Goal: Task Accomplishment & Management: Use online tool/utility

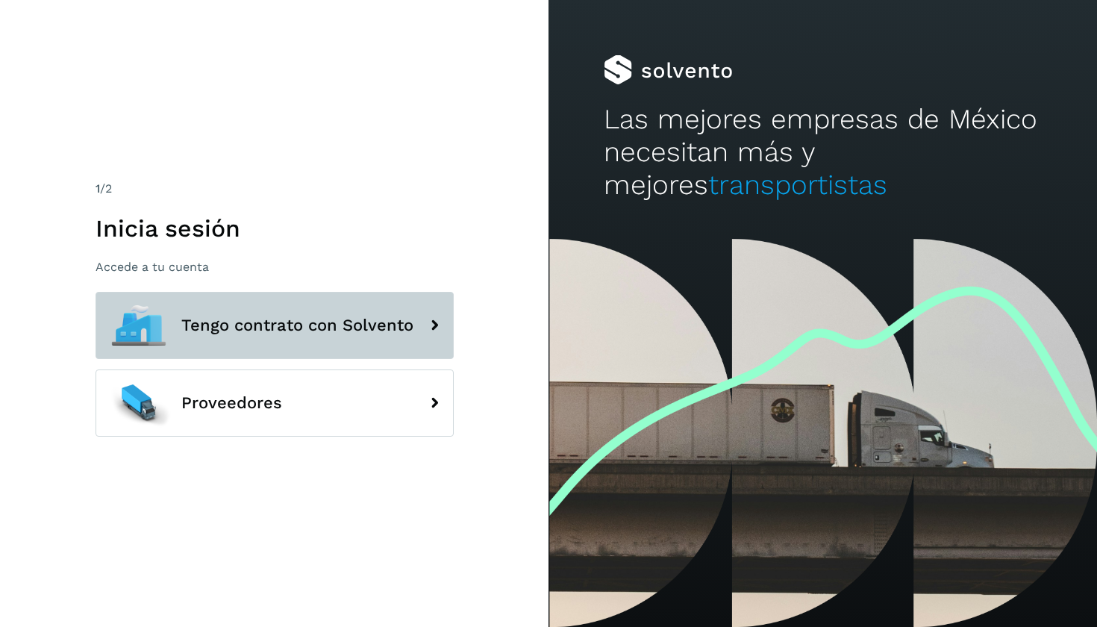
click at [353, 328] on span "Tengo contrato con Solvento" at bounding box center [297, 325] width 232 height 18
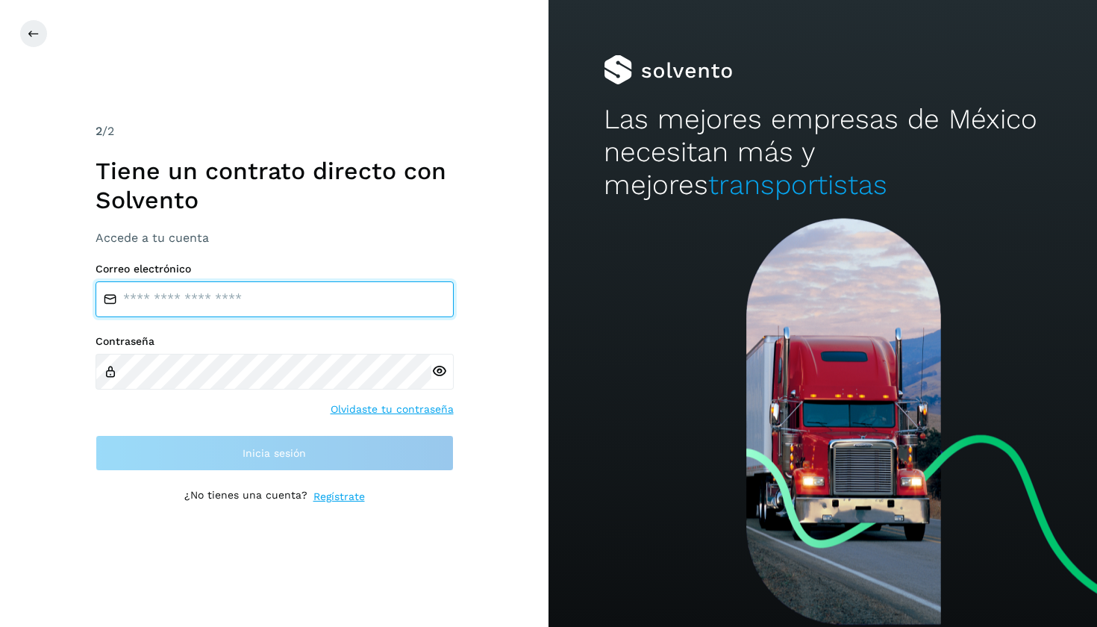
type input "**********"
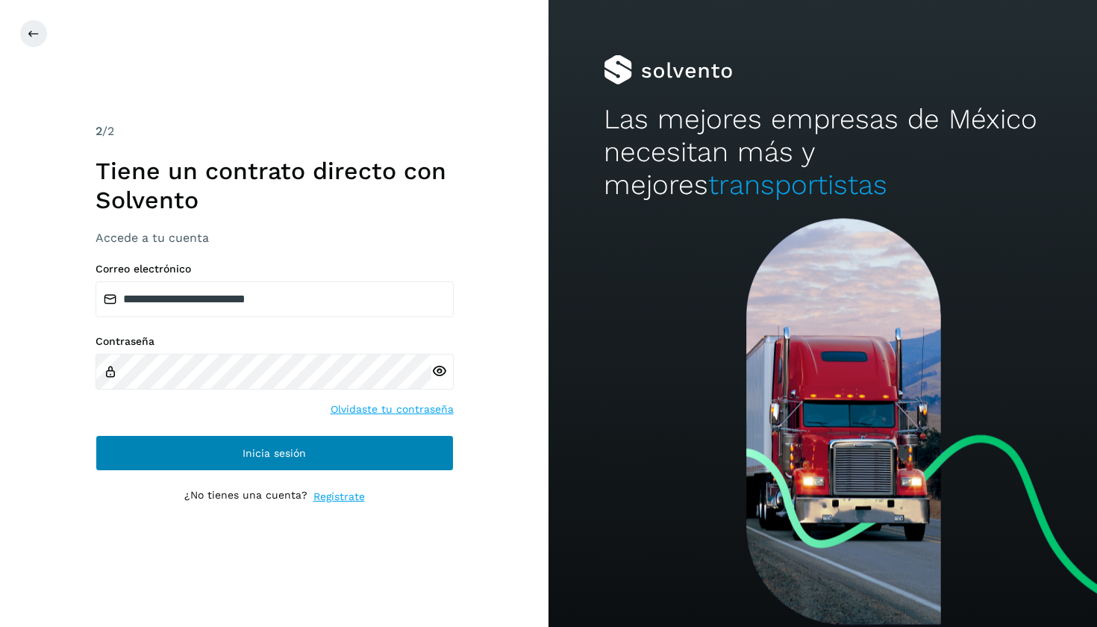
click at [234, 461] on button "Inicia sesión" at bounding box center [274, 453] width 358 height 36
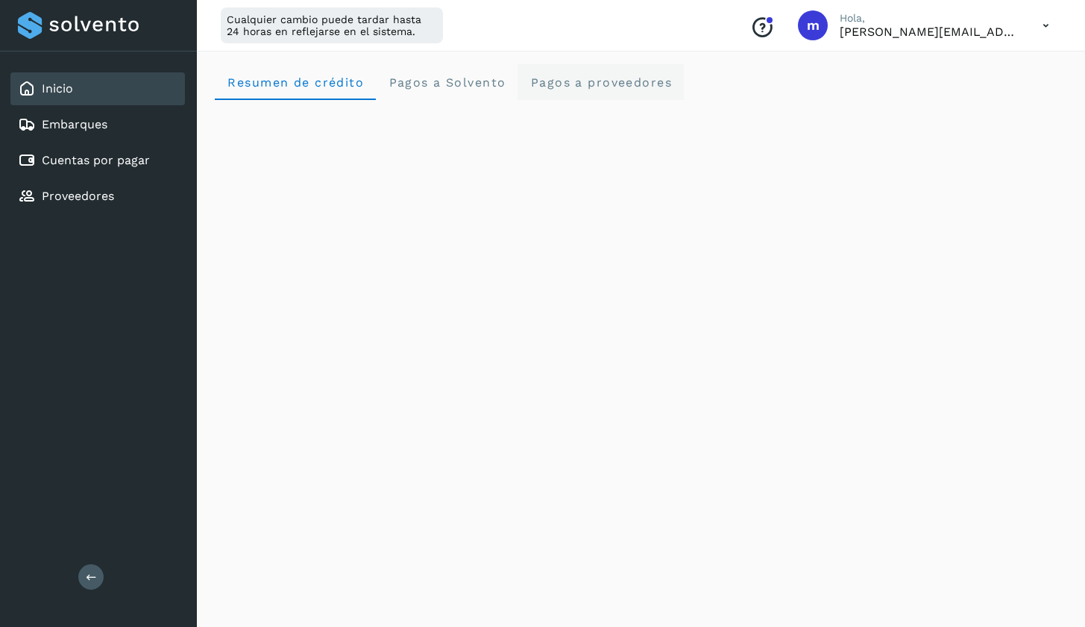
click at [627, 75] on span "Pagos a proveedores" at bounding box center [601, 82] width 142 height 14
click at [436, 79] on span "Pagos a Solvento" at bounding box center [447, 82] width 118 height 14
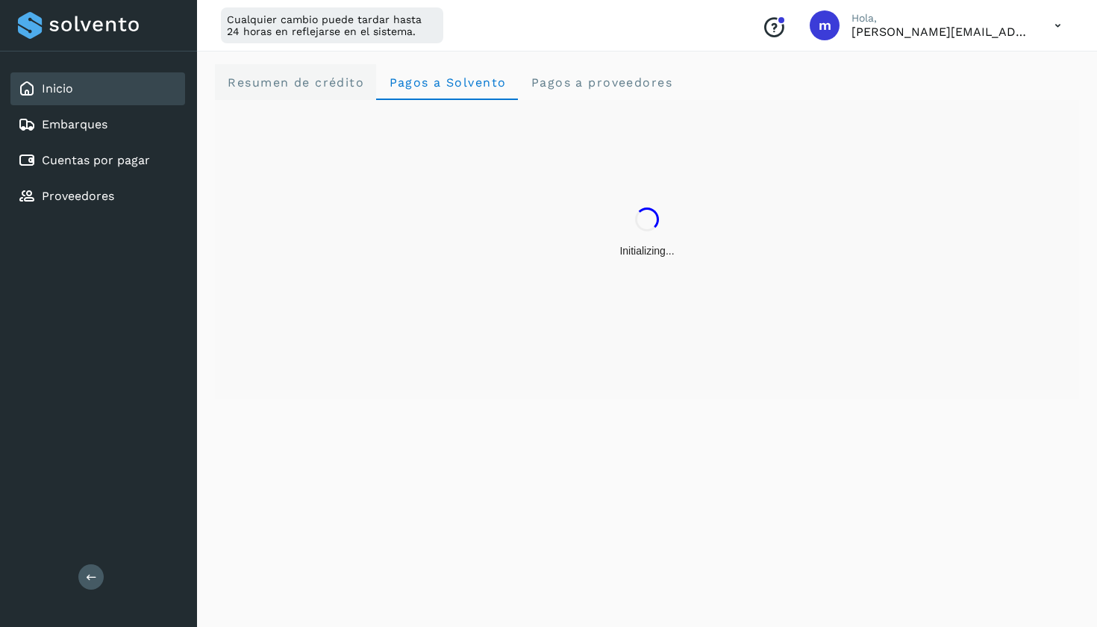
click at [293, 93] on crédito "Resumen de crédito" at bounding box center [295, 82] width 161 height 36
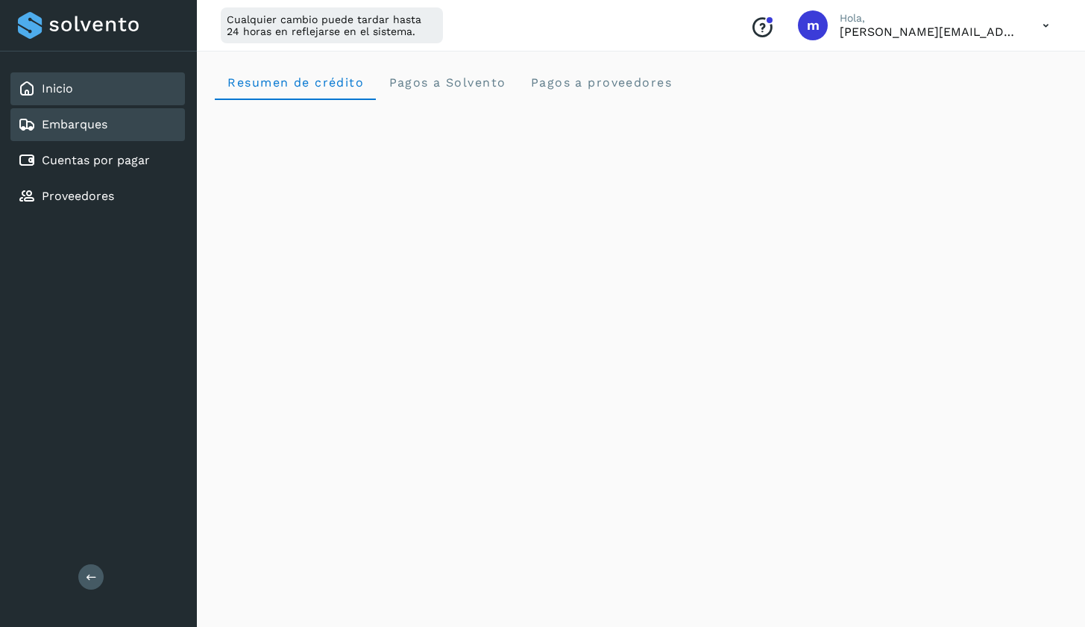
click at [116, 138] on div "Embarques" at bounding box center [97, 124] width 175 height 33
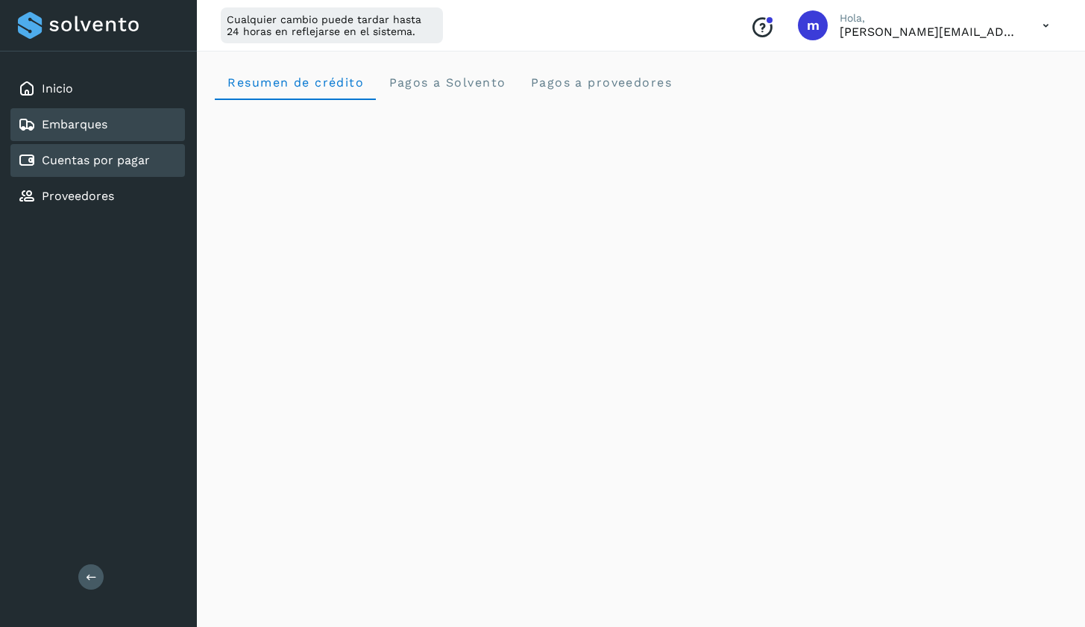
click at [120, 161] on link "Cuentas por pagar" at bounding box center [96, 160] width 108 height 14
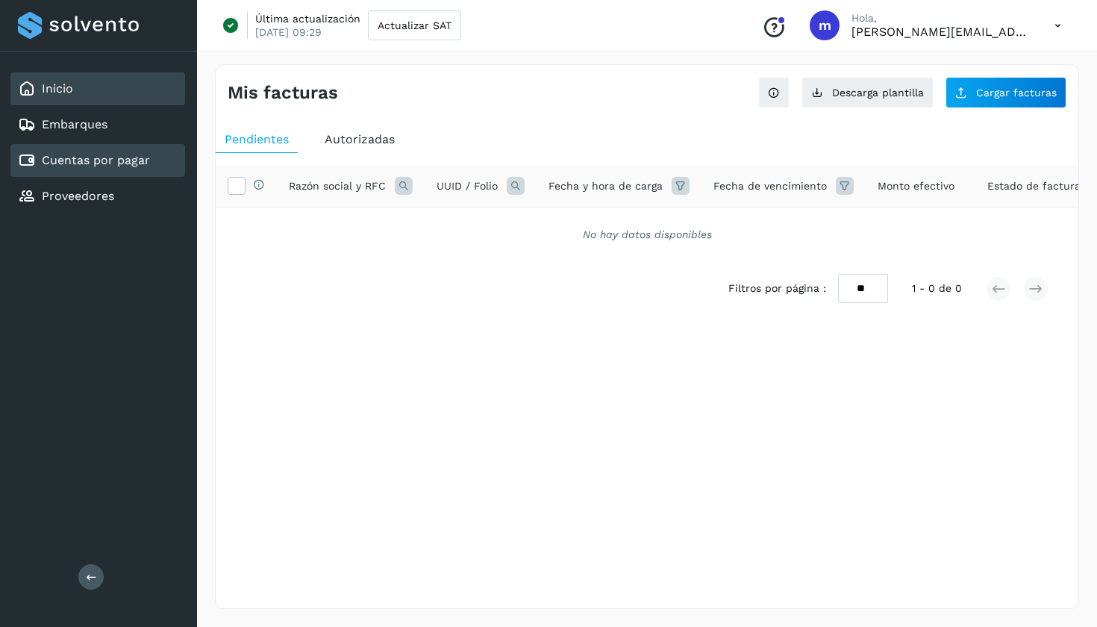
click at [86, 85] on div "Inicio" at bounding box center [97, 88] width 175 height 33
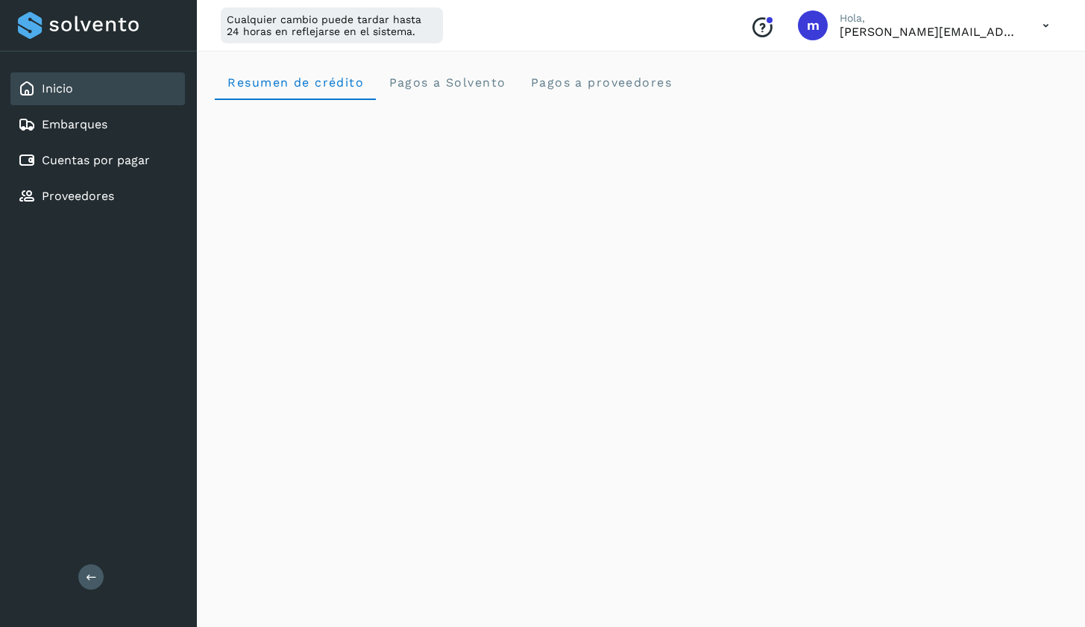
scroll to position [1, 0]
click at [103, 123] on link "Embarques" at bounding box center [75, 124] width 66 height 14
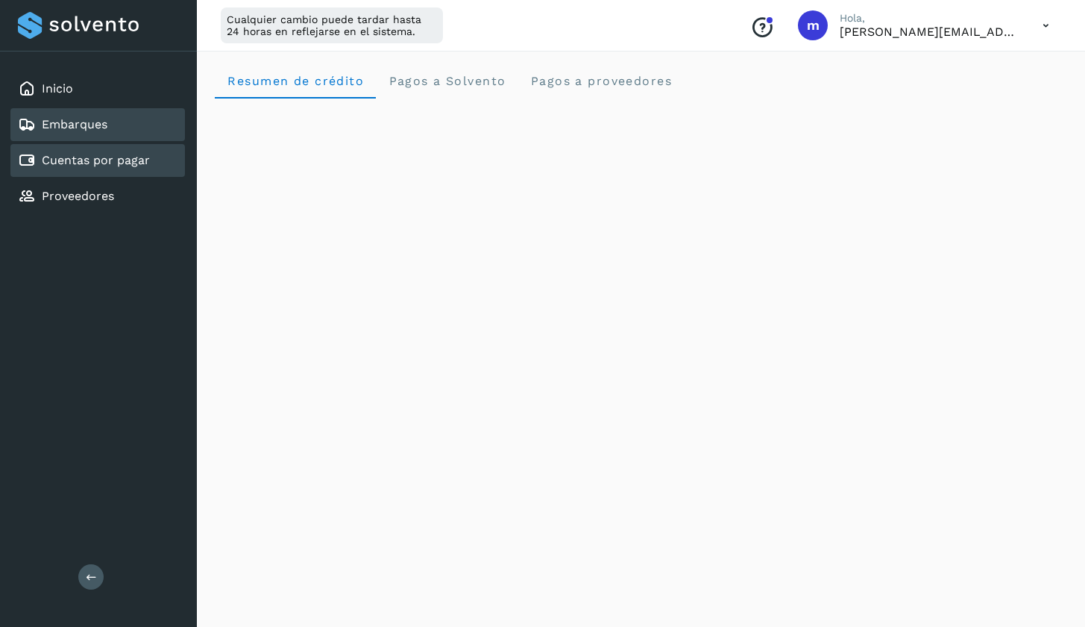
click at [108, 151] on div "Cuentas por pagar" at bounding box center [97, 160] width 175 height 33
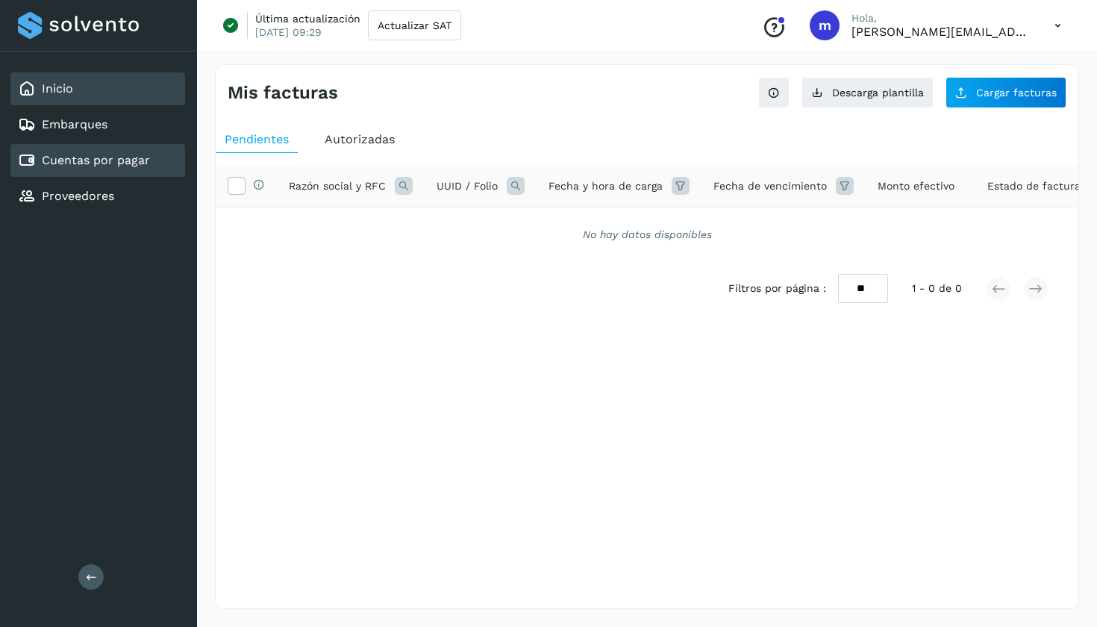
click at [81, 84] on div "Inicio" at bounding box center [97, 88] width 175 height 33
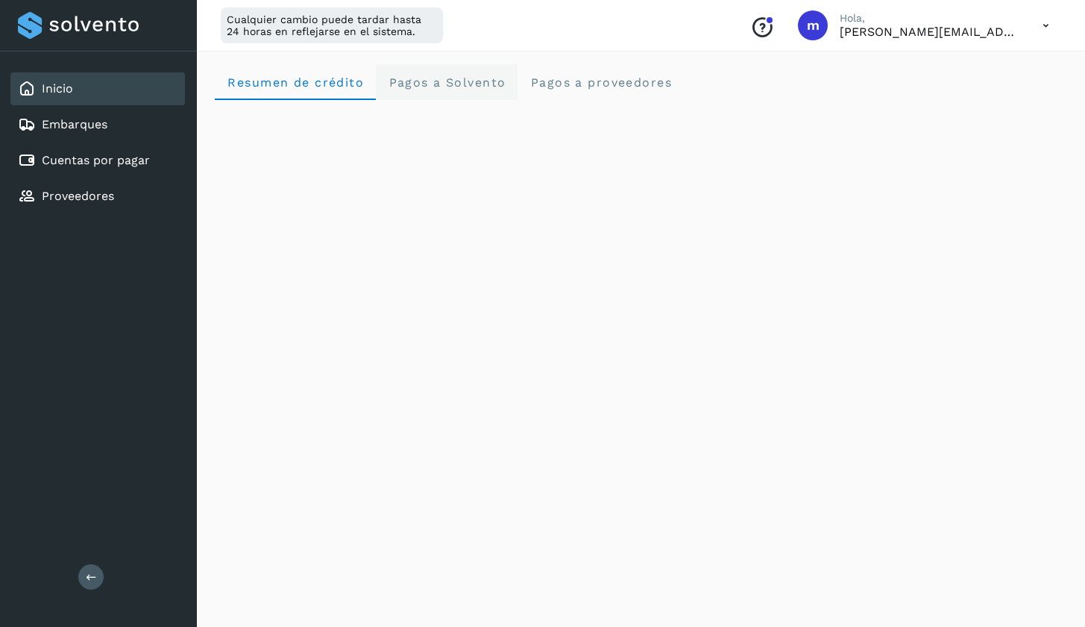
click at [485, 75] on span "Pagos a Solvento" at bounding box center [447, 82] width 118 height 14
click at [615, 89] on span "Pagos a proveedores" at bounding box center [601, 82] width 142 height 14
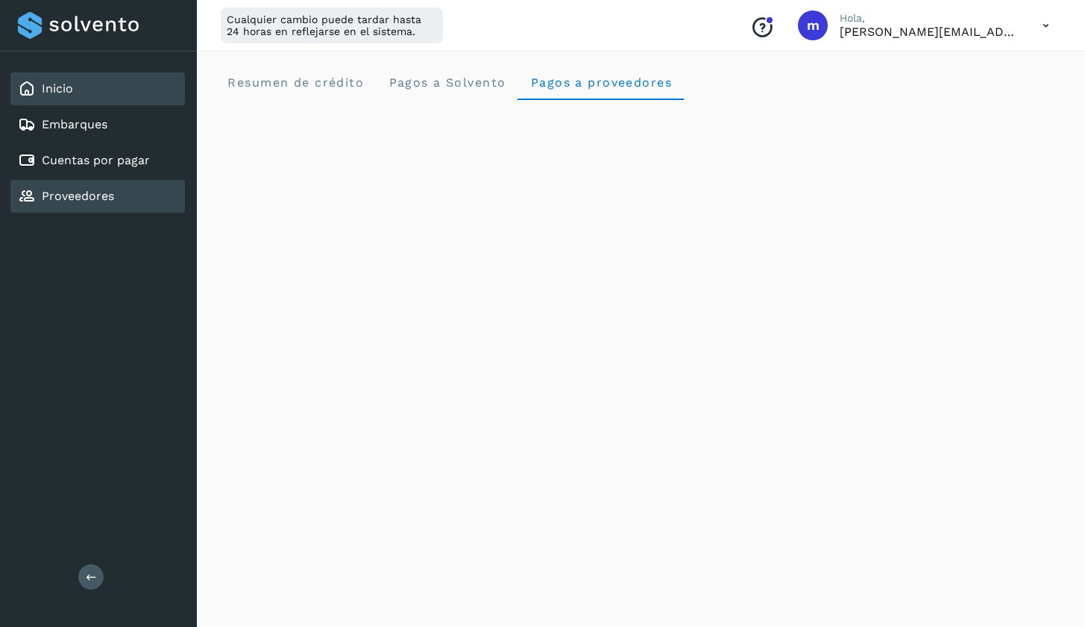
click at [117, 201] on div "Proveedores" at bounding box center [97, 196] width 175 height 33
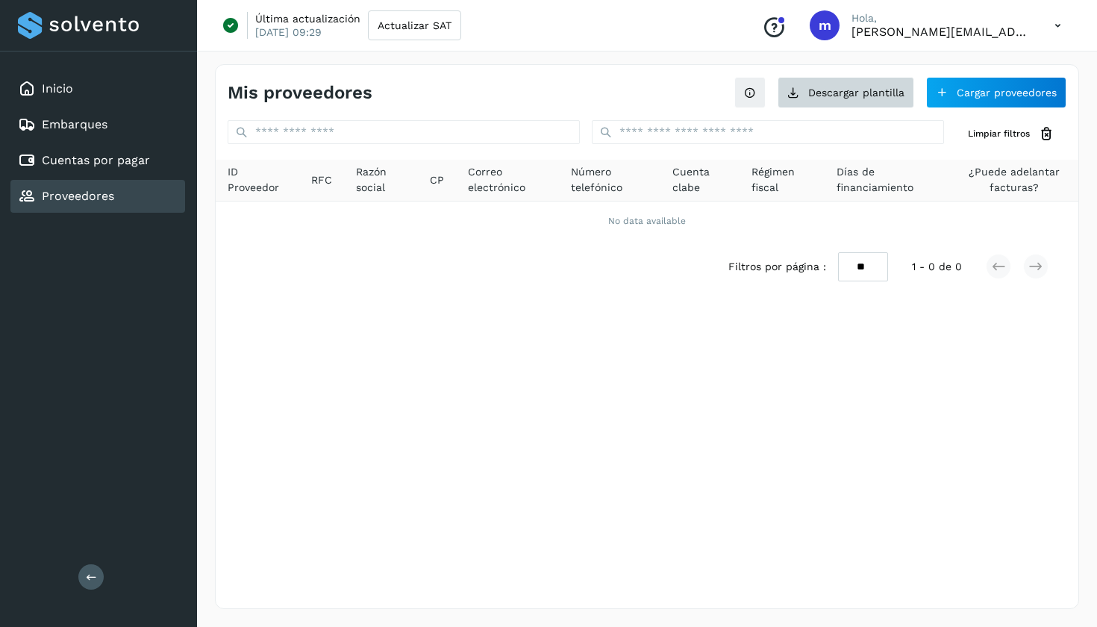
click at [858, 98] on button "Descargar plantilla" at bounding box center [845, 92] width 137 height 31
click at [303, 268] on div "Filtros por página : ** ** ** 1 - 0 de 0" at bounding box center [647, 266] width 862 height 53
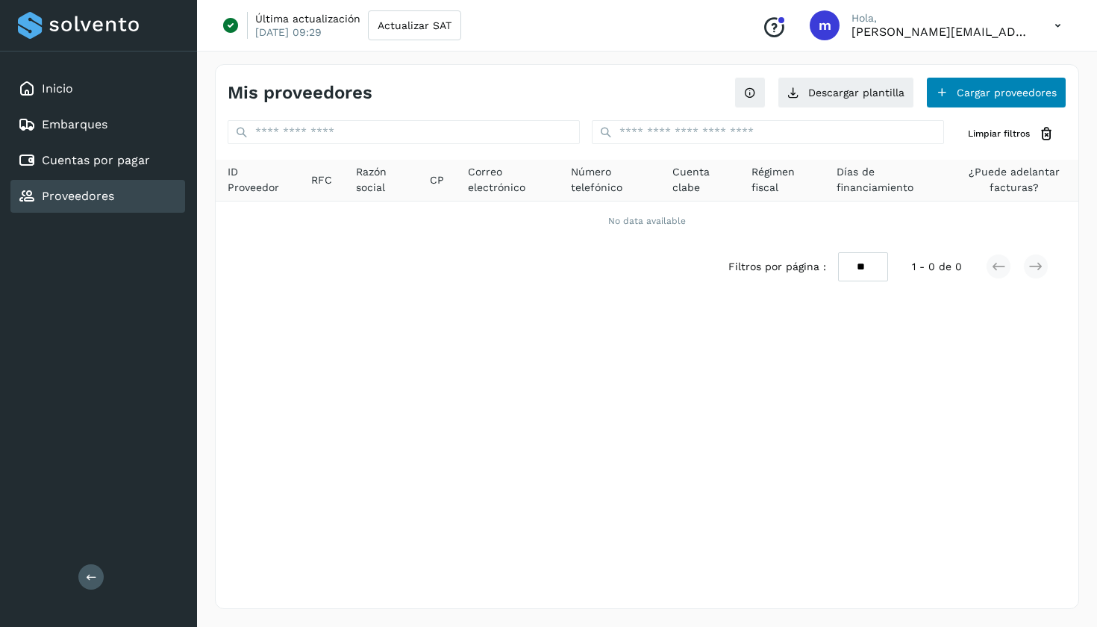
click at [1003, 93] on button "Cargar proveedores" at bounding box center [996, 92] width 140 height 31
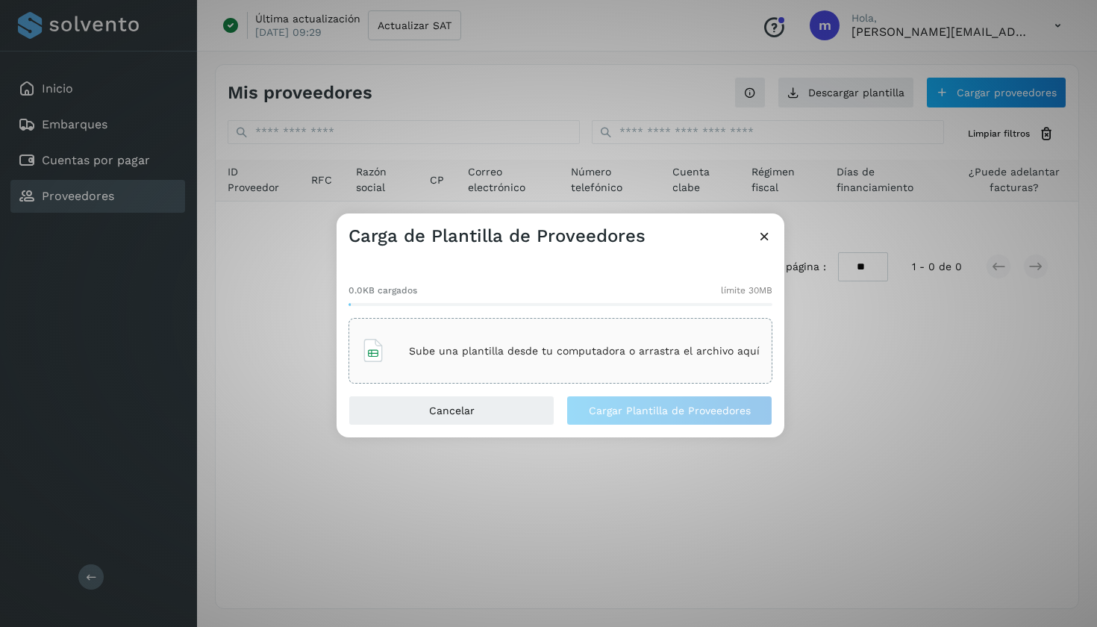
click at [509, 364] on div "Sube una plantilla desde tu computadora o arrastra el archivo aquí" at bounding box center [560, 350] width 398 height 40
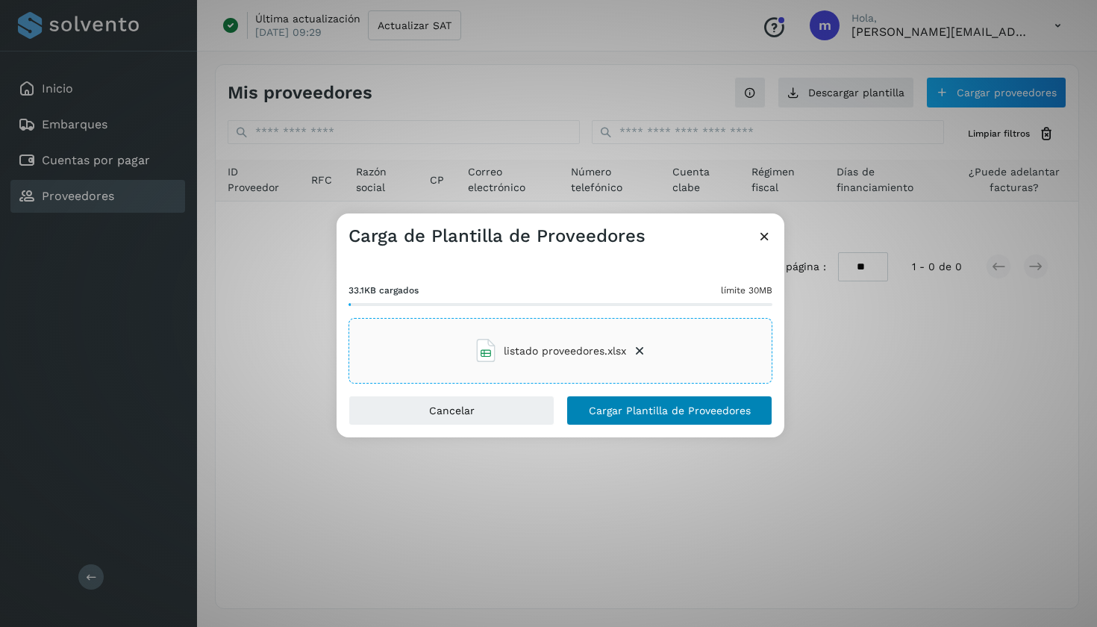
click at [612, 421] on button "Cargar Plantilla de Proveedores" at bounding box center [669, 410] width 206 height 30
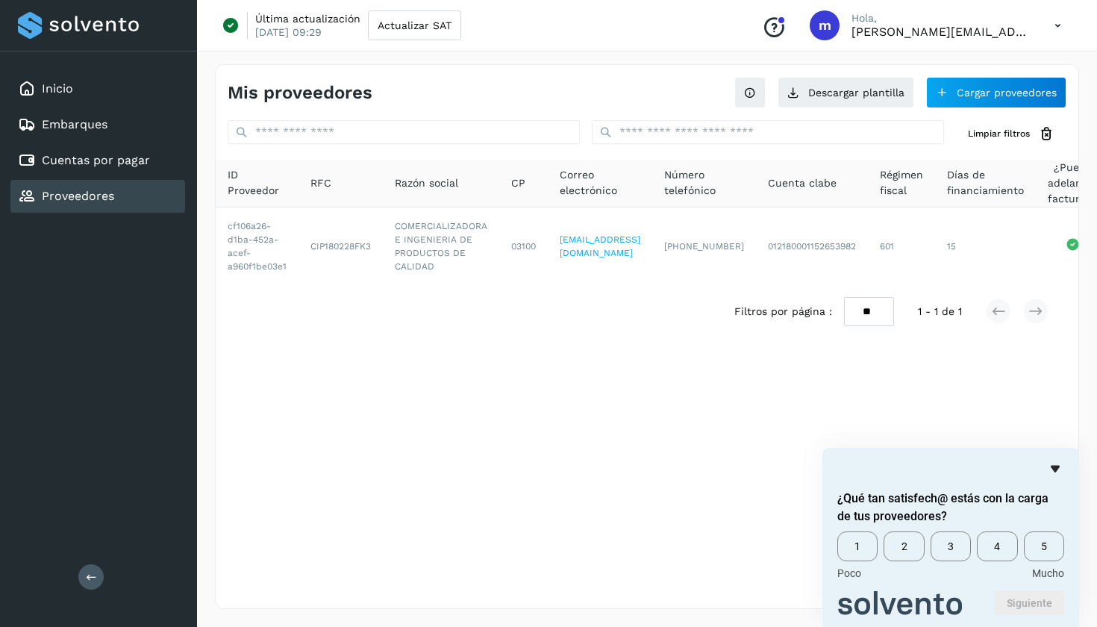
click at [1055, 467] on icon "Ocultar encuesta" at bounding box center [1054, 468] width 9 height 7
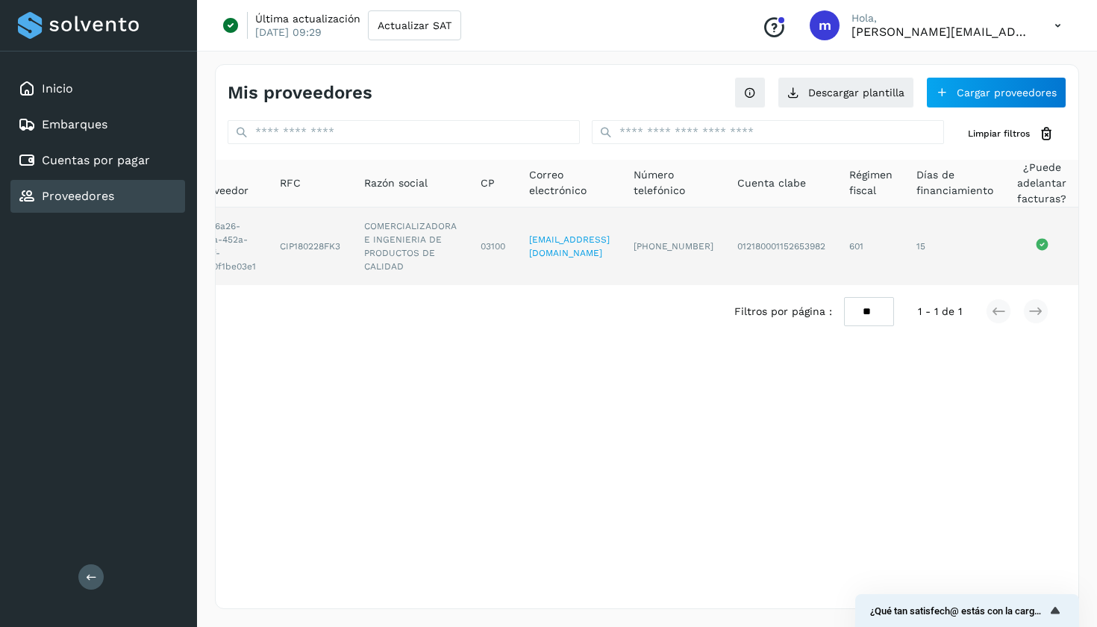
scroll to position [0, 42]
click at [483, 245] on td "03100" at bounding box center [492, 246] width 48 height 78
click at [885, 248] on td "601" at bounding box center [870, 246] width 67 height 78
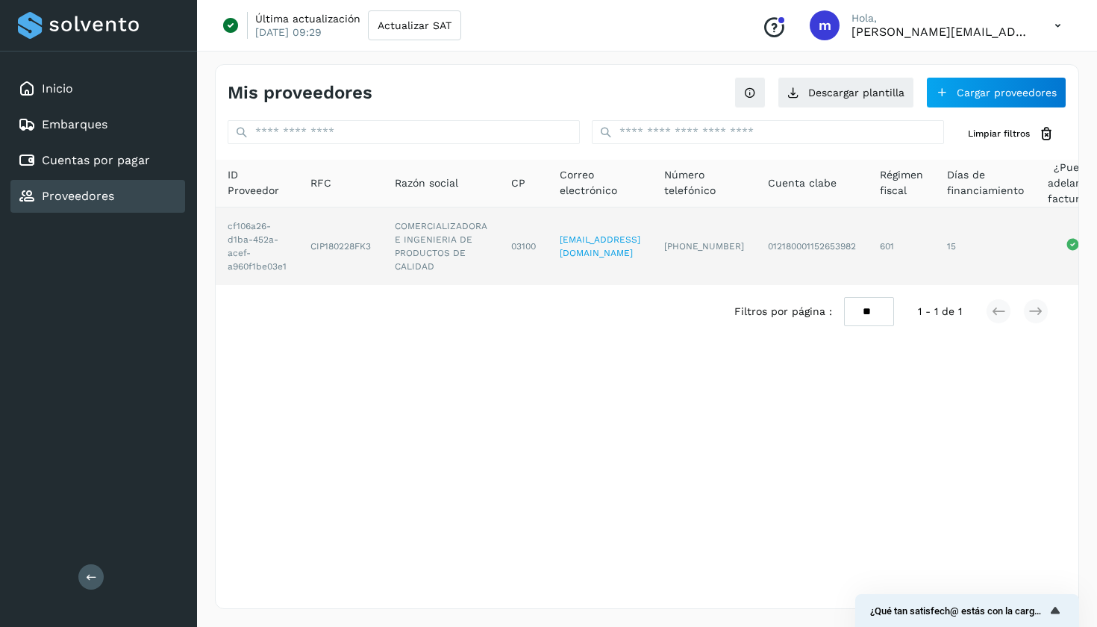
scroll to position [0, 0]
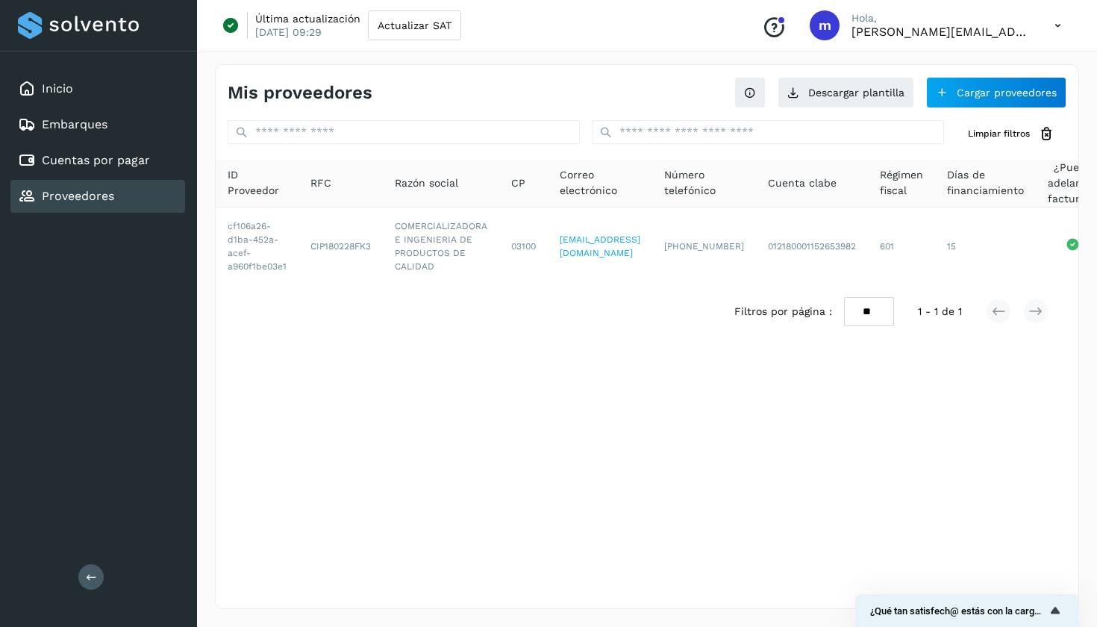
drag, startPoint x: 225, startPoint y: 230, endPoint x: 319, endPoint y: 286, distance: 109.8
click at [319, 285] on div "ID Proveedor RFC Razón social CP Correo electrónico Número telefónico Cuenta cl…" at bounding box center [647, 222] width 862 height 125
click at [142, 153] on link "Cuentas por pagar" at bounding box center [96, 160] width 108 height 14
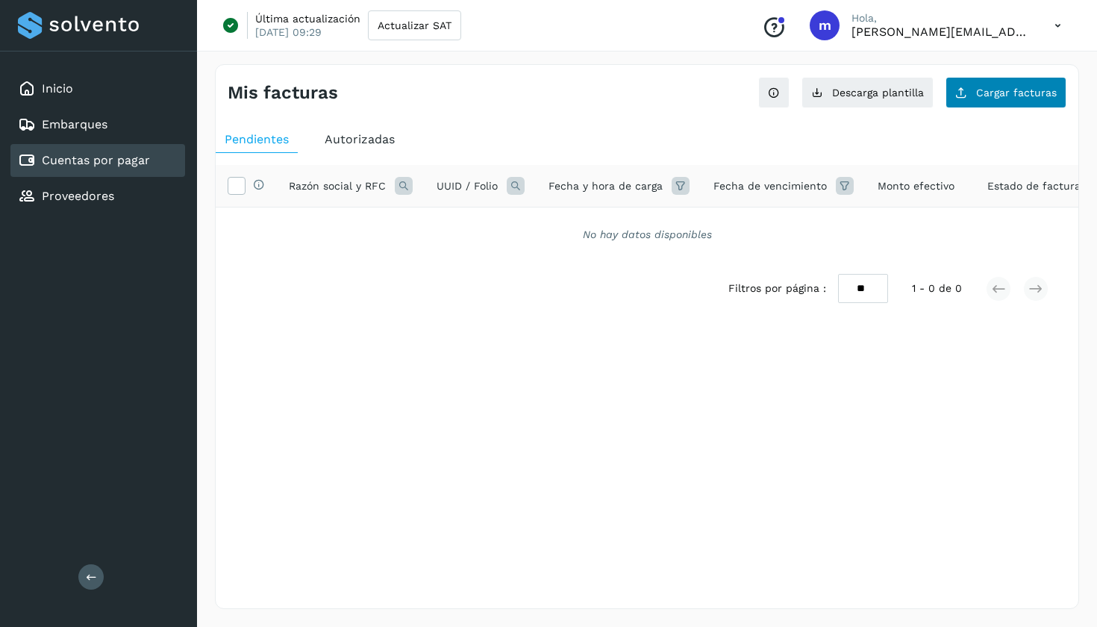
click at [1000, 93] on span "Cargar facturas" at bounding box center [1016, 92] width 81 height 10
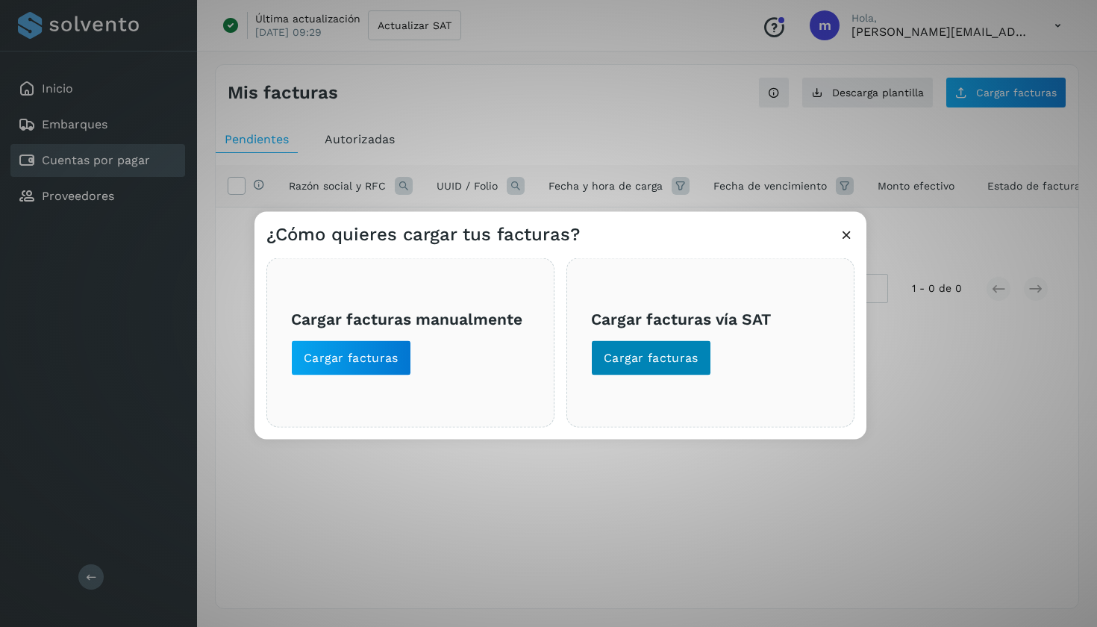
click at [649, 360] on span "Cargar facturas" at bounding box center [650, 358] width 95 height 16
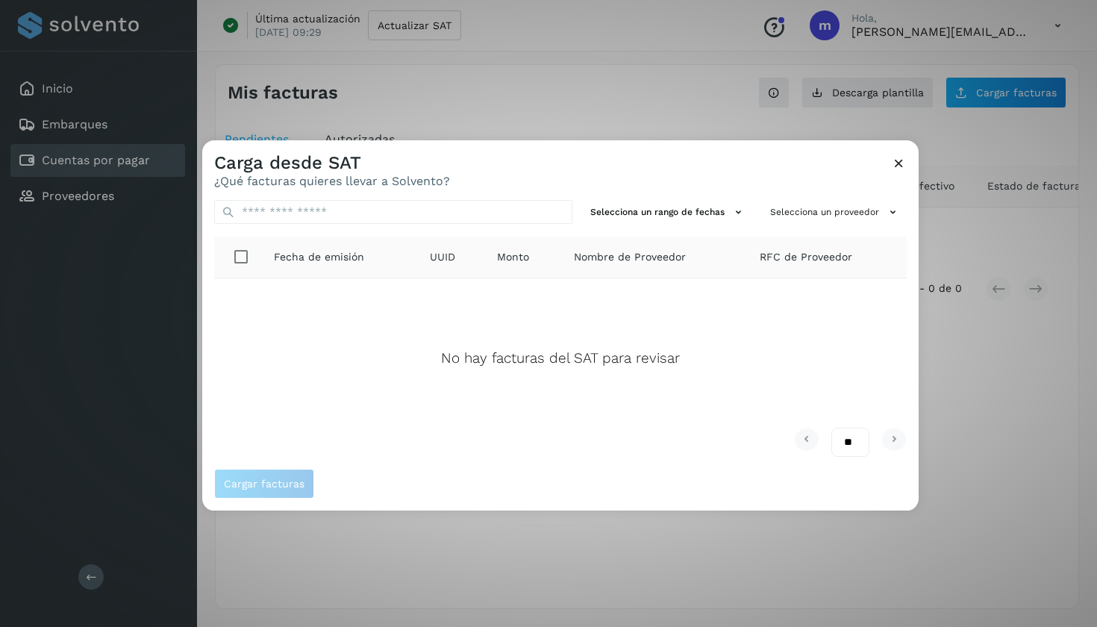
click at [659, 309] on div "No hay facturas del SAT para revisar" at bounding box center [560, 352] width 668 height 125
click at [900, 161] on icon at bounding box center [899, 163] width 16 height 16
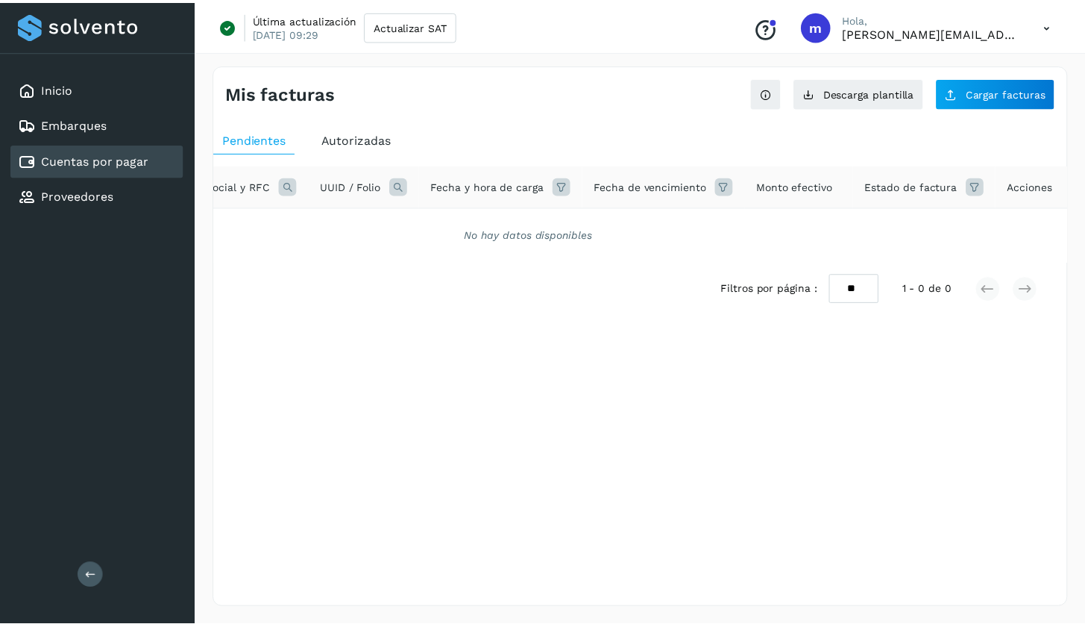
scroll to position [0, 113]
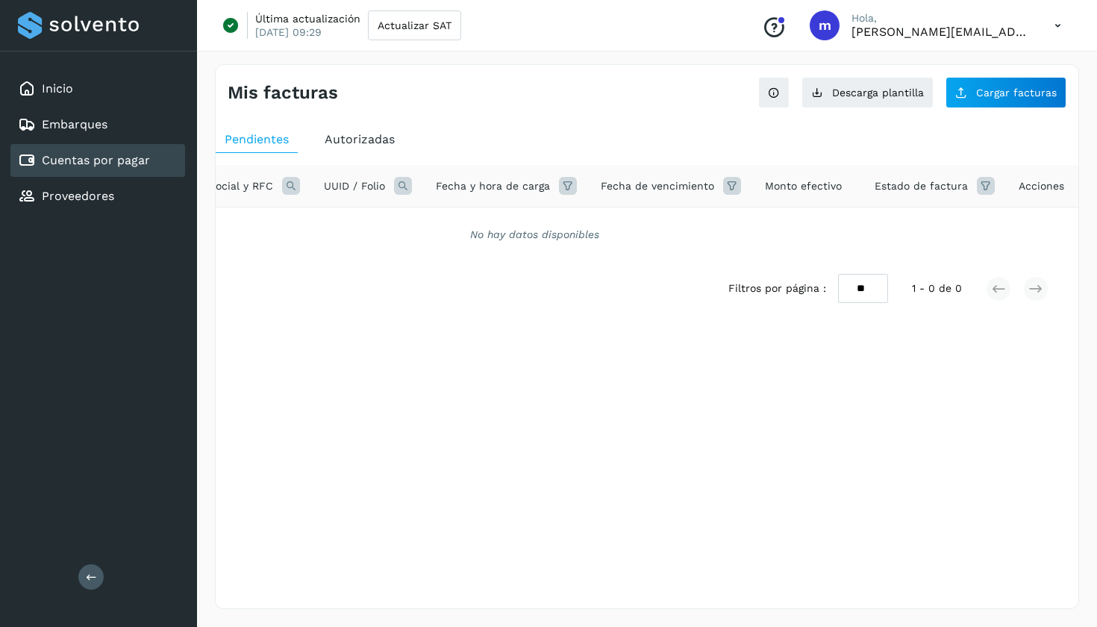
click at [364, 137] on span "Autorizadas" at bounding box center [359, 139] width 70 height 14
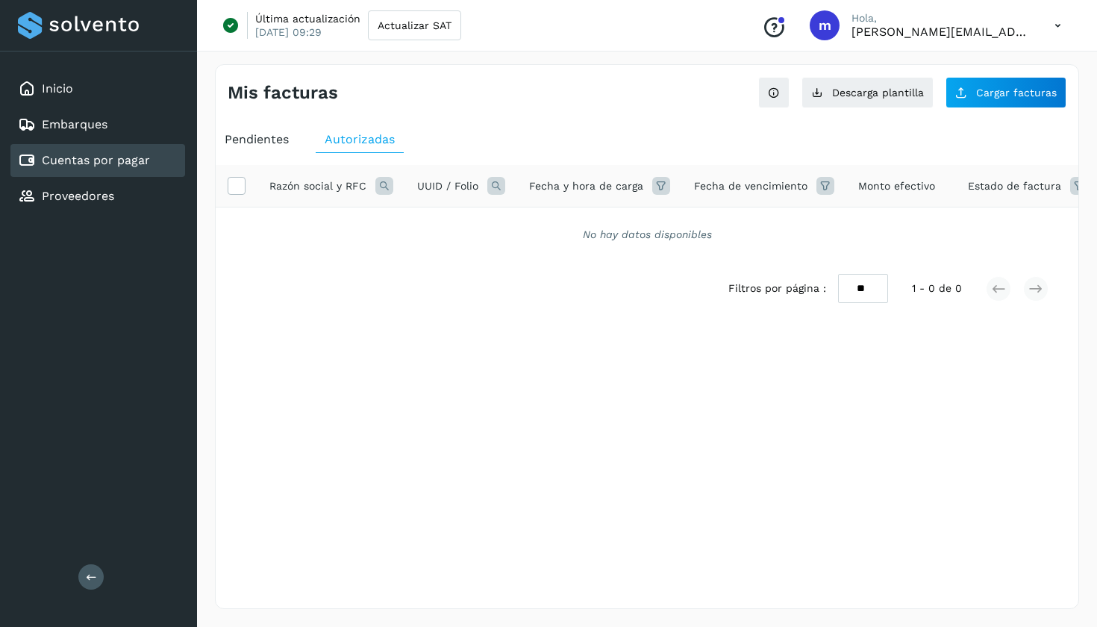
click at [259, 137] on span "Pendientes" at bounding box center [257, 139] width 64 height 14
click at [218, 92] on div "Mis facturas Ver instrucciones para cargar Facturas Descarga plantilla Cargar f…" at bounding box center [647, 86] width 862 height 43
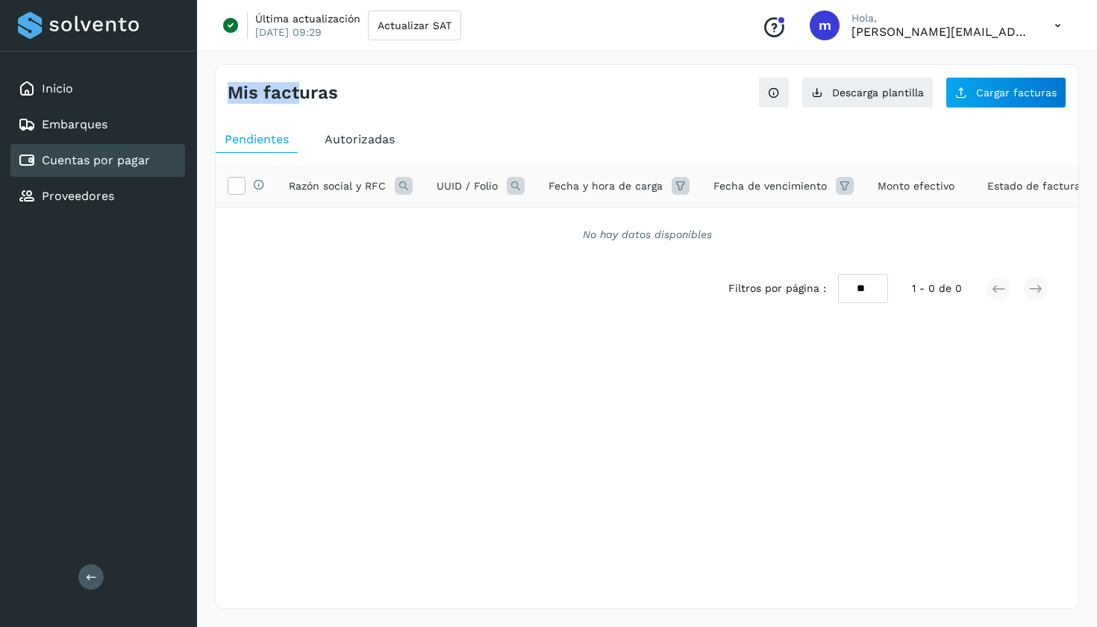
drag, startPoint x: 218, startPoint y: 92, endPoint x: 295, endPoint y: 88, distance: 77.7
click at [295, 88] on div "Mis facturas Ver instrucciones para cargar Facturas Descarga plantilla Cargar f…" at bounding box center [647, 86] width 862 height 43
click at [295, 88] on h4 "Mis facturas" at bounding box center [283, 93] width 110 height 22
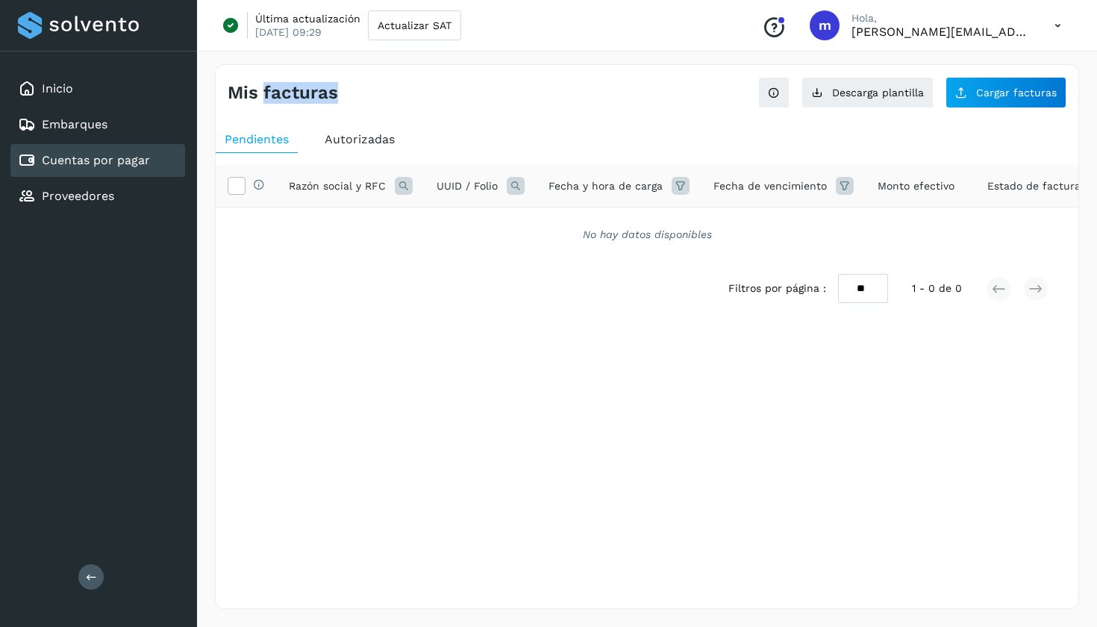
click at [423, 107] on div "Mis facturas Ver instrucciones para cargar Facturas Descarga plantilla Cargar f…" at bounding box center [647, 86] width 862 height 43
click at [412, 25] on span "Actualizar SAT" at bounding box center [414, 25] width 74 height 10
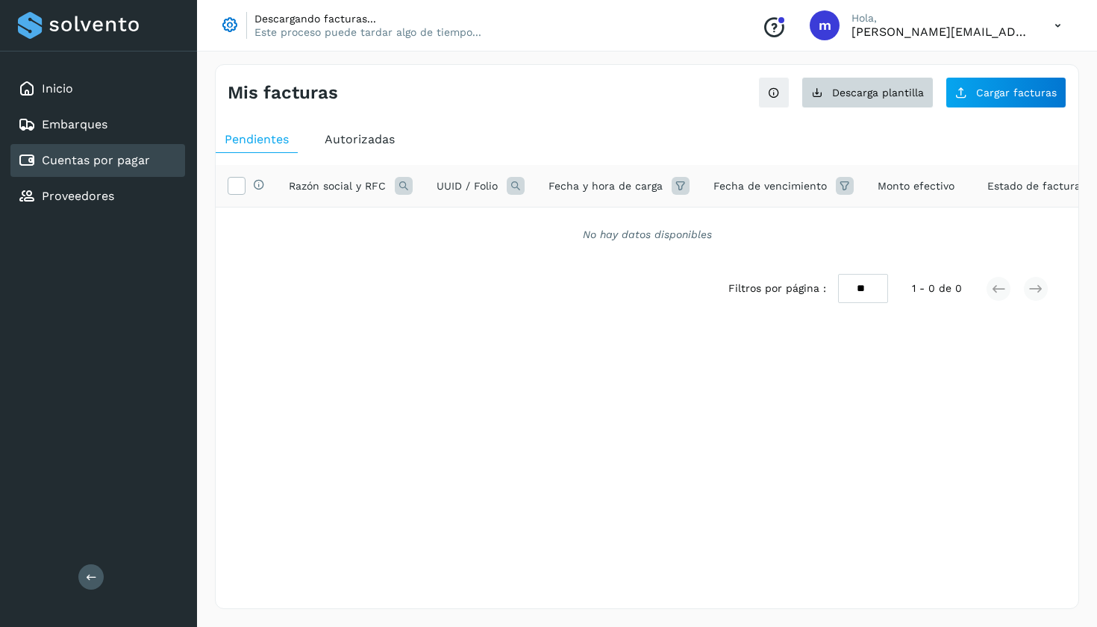
click at [832, 92] on span "Descarga plantilla" at bounding box center [878, 92] width 92 height 10
click at [1013, 88] on span "Cargar facturas" at bounding box center [1016, 92] width 81 height 10
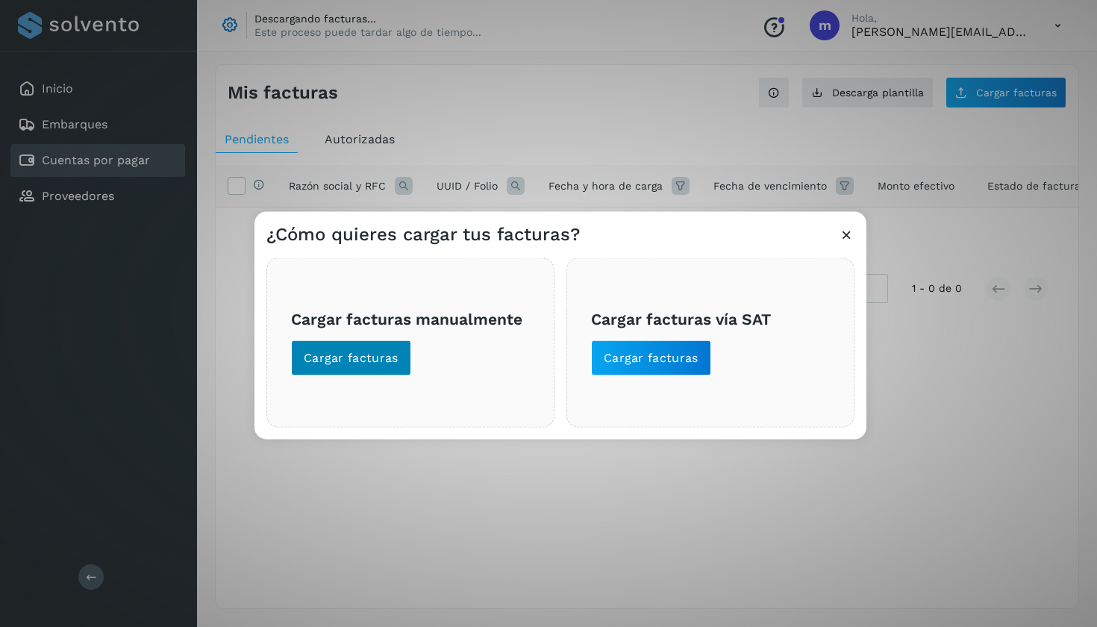
click at [332, 357] on span "Cargar facturas" at bounding box center [351, 358] width 95 height 16
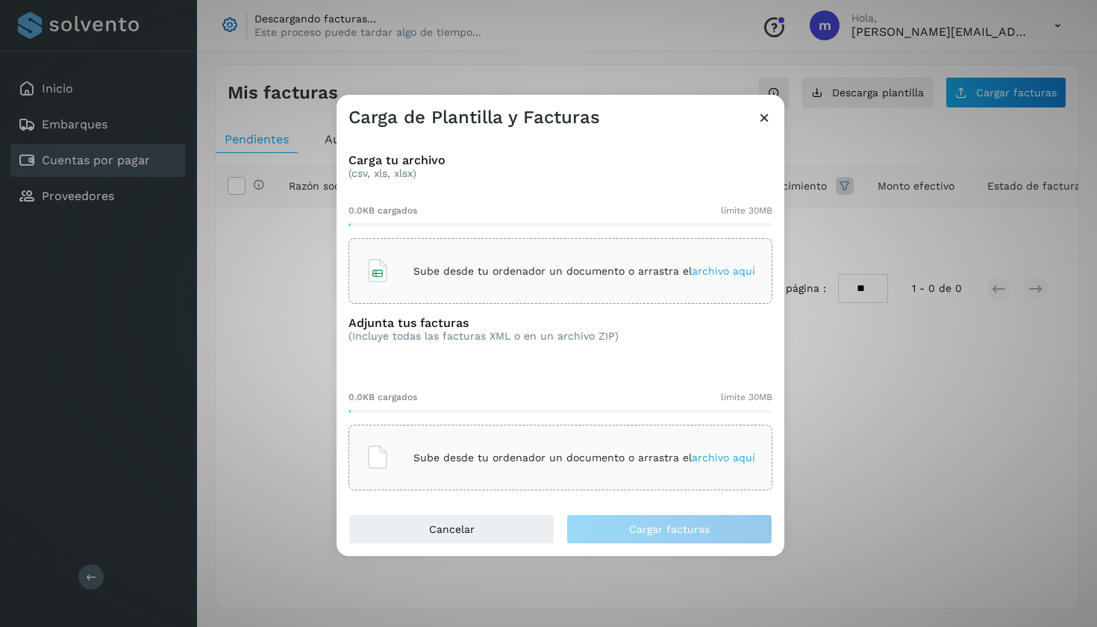
click at [758, 119] on icon at bounding box center [764, 118] width 16 height 16
